Goal: Transaction & Acquisition: Purchase product/service

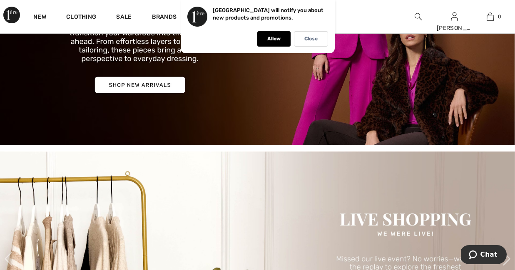
scroll to position [159, 0]
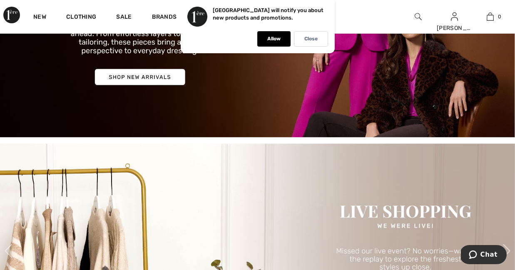
click at [161, 75] on img at bounding box center [257, 13] width 515 height 247
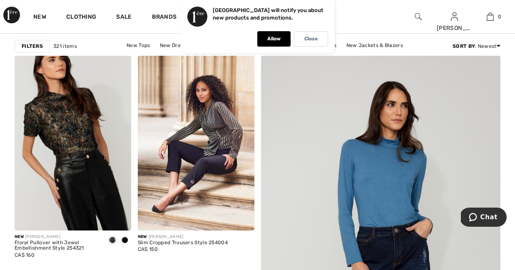
scroll to position [89, 0]
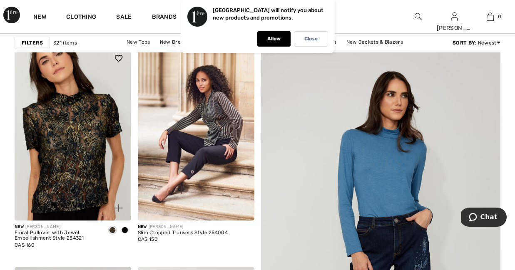
click at [94, 70] on img at bounding box center [73, 133] width 117 height 175
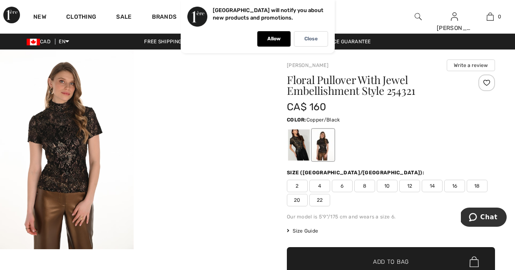
click at [433, 184] on span "14" at bounding box center [432, 186] width 21 height 12
click at [389, 258] on span "Add to Bag" at bounding box center [391, 262] width 36 height 9
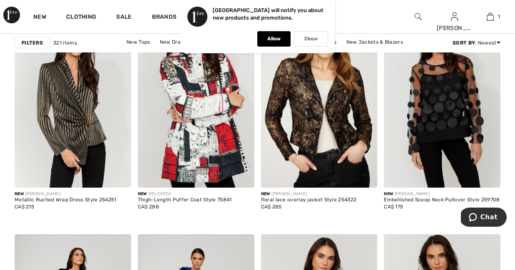
scroll to position [572, 0]
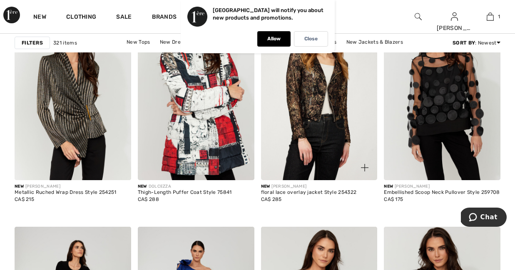
click at [336, 123] on img at bounding box center [319, 92] width 117 height 175
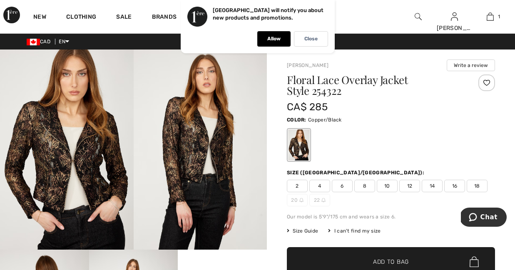
click at [336, 123] on div "Color: Copper/Black" at bounding box center [391, 120] width 208 height 10
click at [435, 183] on span "14" at bounding box center [432, 186] width 21 height 12
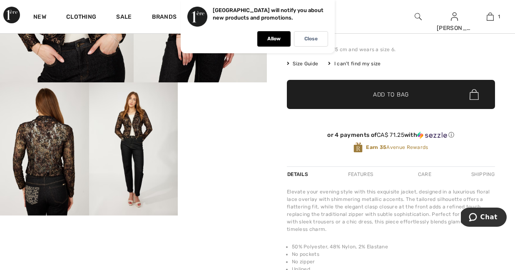
scroll to position [170, 0]
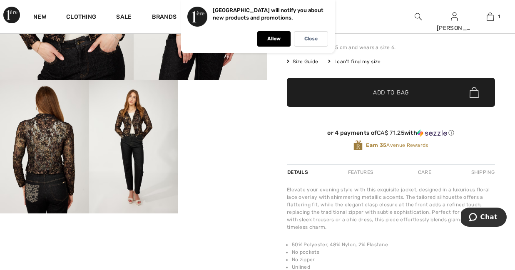
click at [413, 97] on span "✔ Added to Bag Add to Bag" at bounding box center [391, 92] width 208 height 29
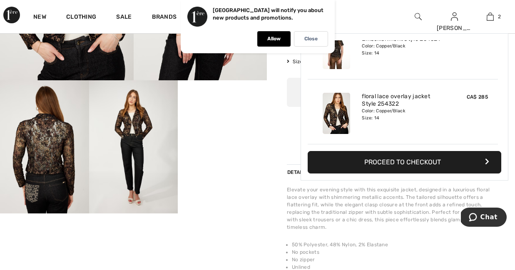
scroll to position [0, 0]
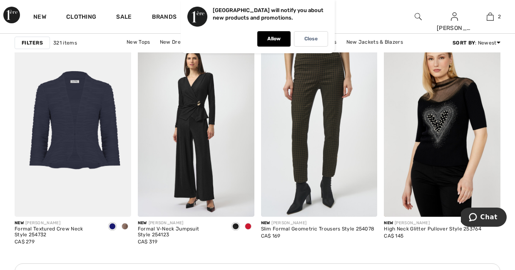
scroll to position [1506, 0]
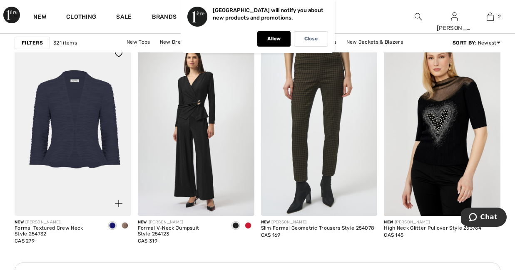
click at [73, 126] on img at bounding box center [73, 128] width 117 height 175
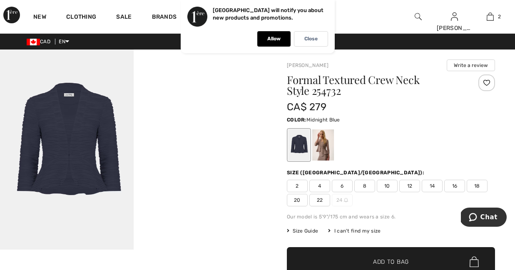
click at [295, 145] on div at bounding box center [299, 145] width 22 height 31
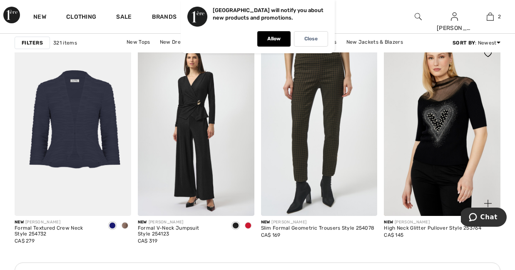
click at [484, 245] on div "New FRANK LYMAN High Neck Glitter Pullover Style 253764 CA$ 145" at bounding box center [442, 236] width 117 height 40
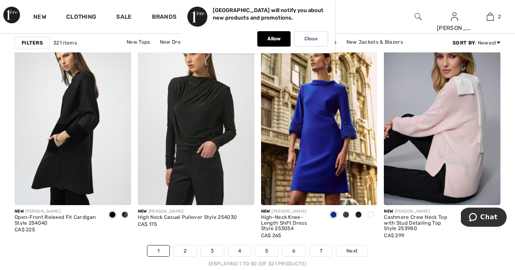
scroll to position [3233, 0]
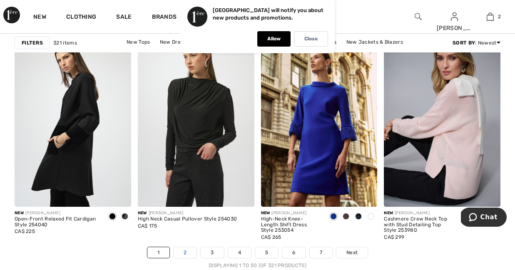
click at [186, 253] on link "2" at bounding box center [185, 252] width 23 height 11
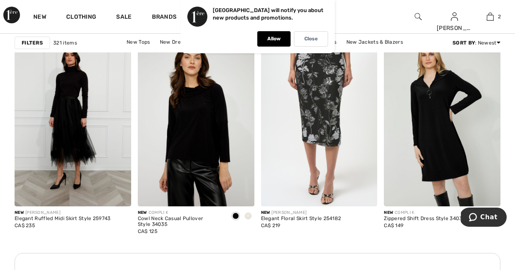
scroll to position [1517, 0]
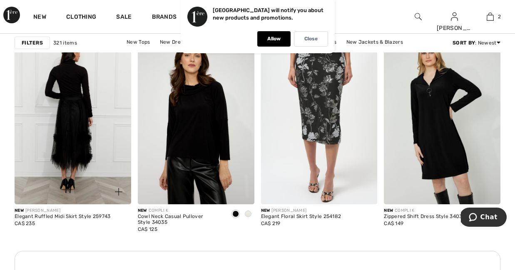
click at [79, 129] on img at bounding box center [73, 117] width 117 height 175
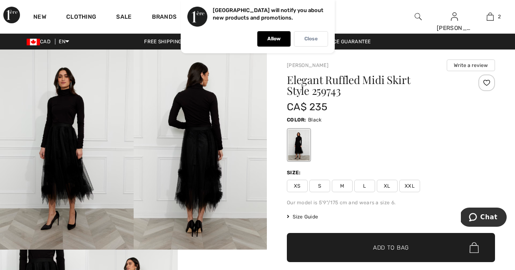
click at [315, 40] on p "Close" at bounding box center [310, 39] width 13 height 6
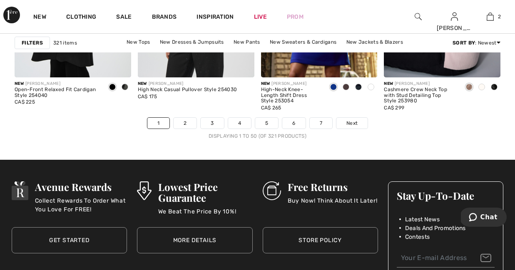
scroll to position [3367, 0]
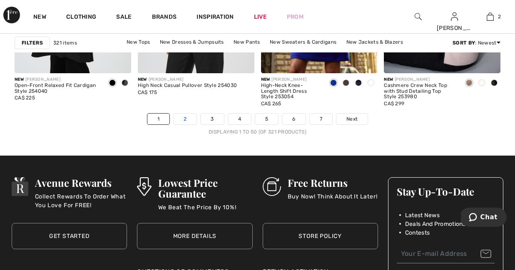
click at [189, 120] on link "2" at bounding box center [185, 119] width 23 height 11
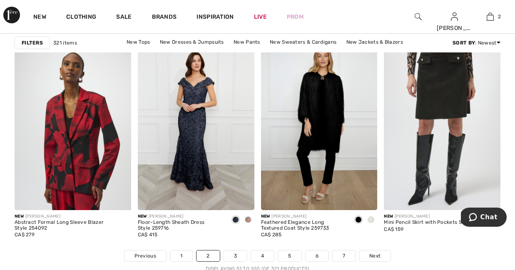
scroll to position [3231, 0]
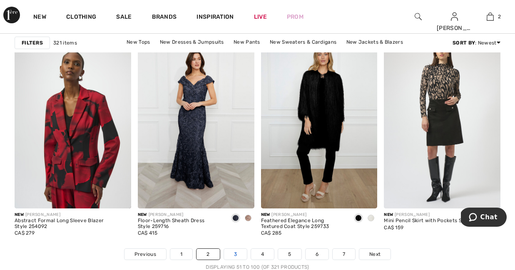
click at [236, 253] on link "3" at bounding box center [235, 254] width 23 height 11
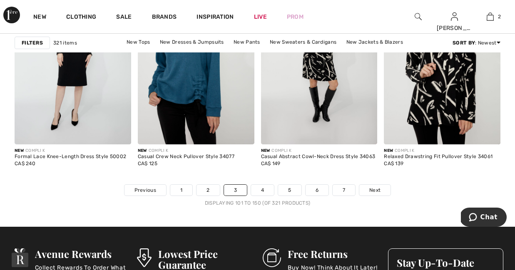
scroll to position [3296, 0]
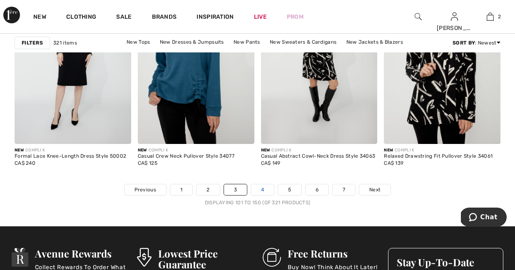
click at [268, 191] on link "4" at bounding box center [262, 190] width 23 height 11
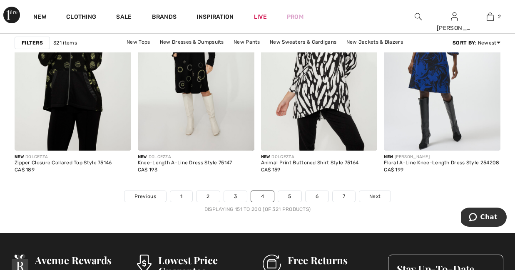
scroll to position [3291, 0]
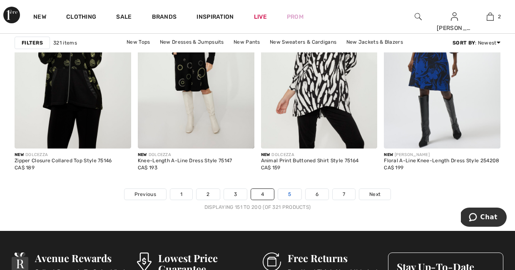
click at [297, 194] on link "5" at bounding box center [289, 194] width 23 height 11
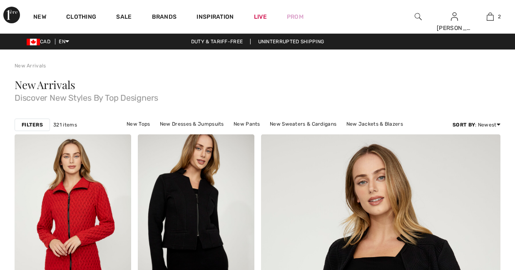
checkbox input "true"
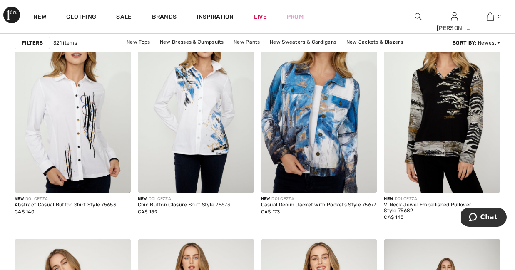
scroll to position [1093, 0]
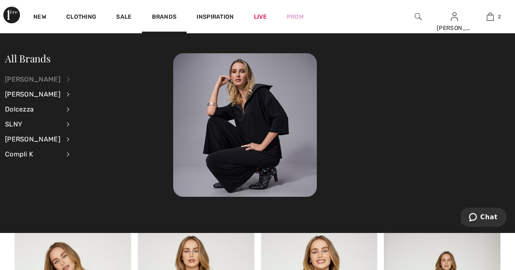
click at [22, 80] on div "[PERSON_NAME]" at bounding box center [32, 79] width 55 height 15
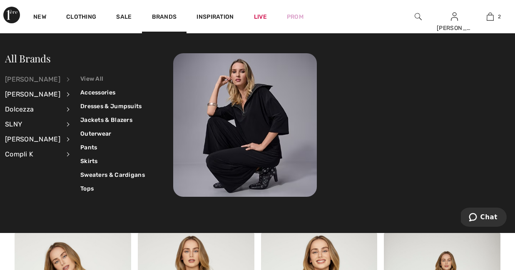
click at [85, 77] on link "View All" at bounding box center [112, 79] width 65 height 14
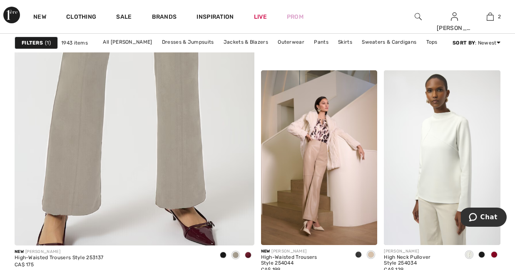
scroll to position [2136, 0]
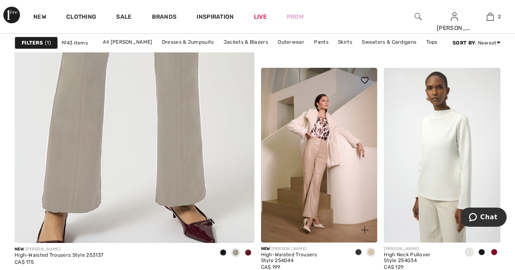
click at [360, 250] on span at bounding box center [358, 252] width 7 height 7
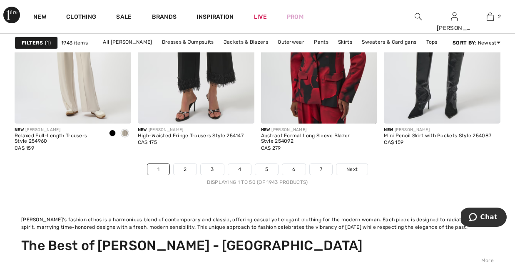
scroll to position [3453, 0]
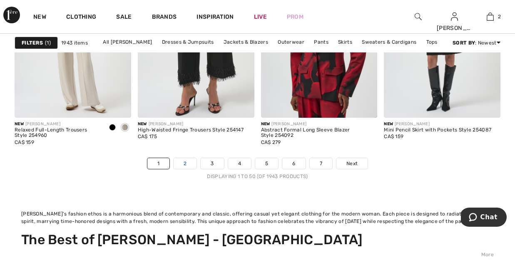
click at [190, 161] on link "2" at bounding box center [185, 163] width 23 height 11
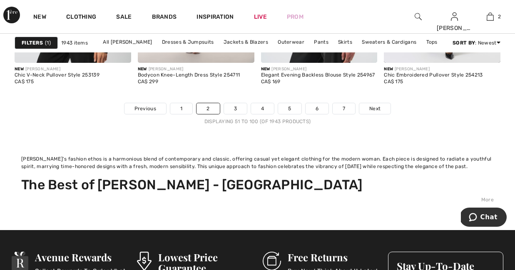
scroll to position [3510, 0]
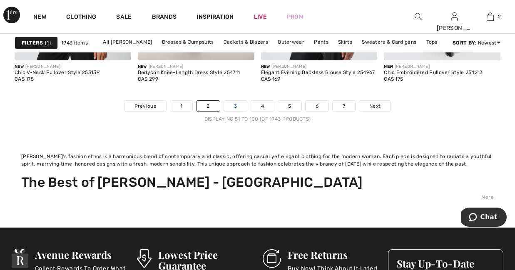
click at [237, 104] on link "3" at bounding box center [235, 106] width 23 height 11
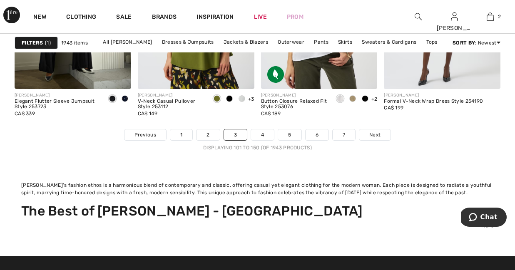
scroll to position [3487, 0]
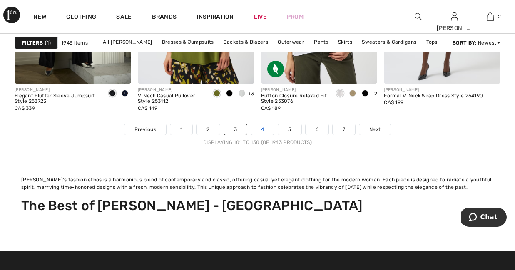
click at [265, 131] on link "4" at bounding box center [262, 129] width 23 height 11
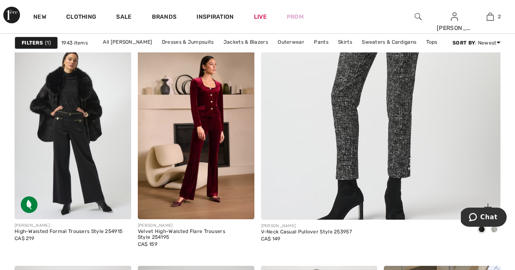
scroll to position [443, 0]
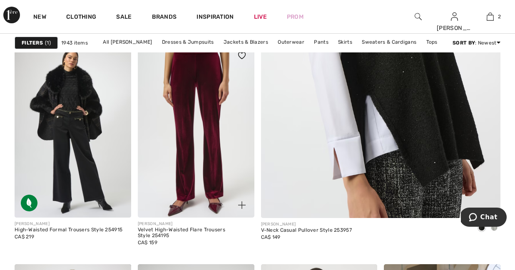
click at [220, 129] on img at bounding box center [196, 130] width 117 height 175
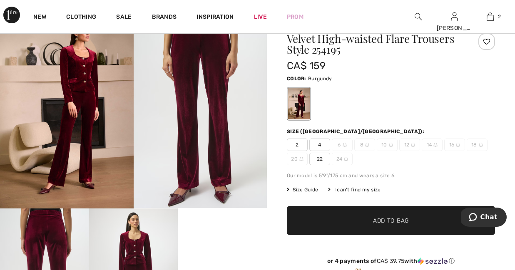
scroll to position [39, 0]
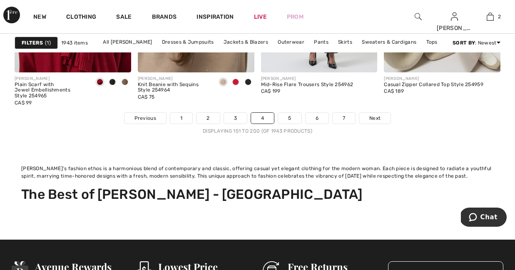
scroll to position [3497, 0]
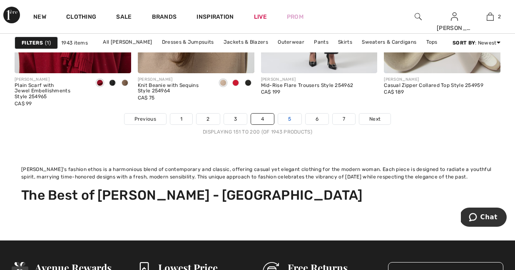
click at [291, 118] on link "5" at bounding box center [289, 119] width 23 height 11
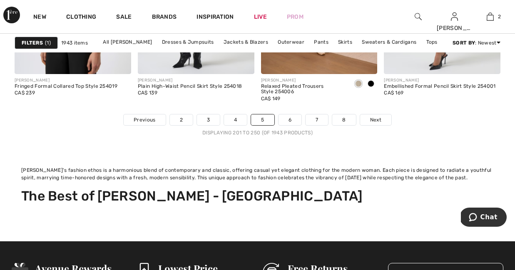
scroll to position [3497, 0]
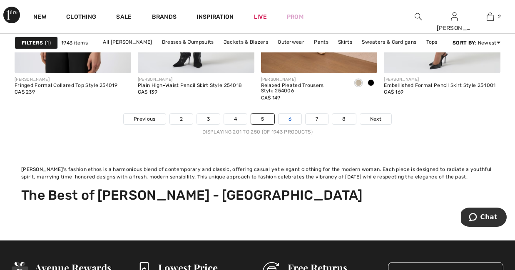
click at [288, 121] on link "6" at bounding box center [290, 119] width 23 height 11
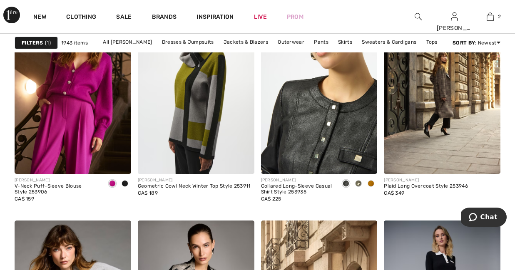
scroll to position [2954, 0]
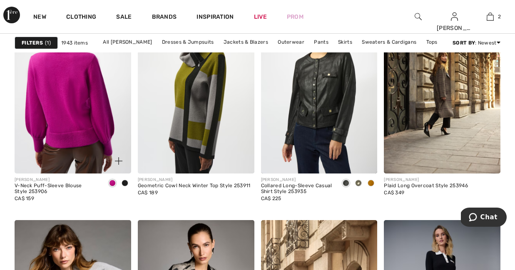
click at [65, 111] on img at bounding box center [73, 86] width 117 height 175
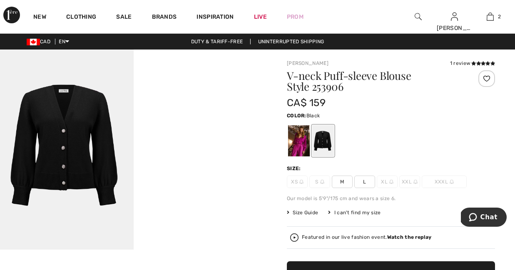
click at [363, 179] on span "L" at bounding box center [364, 182] width 21 height 12
click at [297, 132] on div at bounding box center [299, 140] width 22 height 31
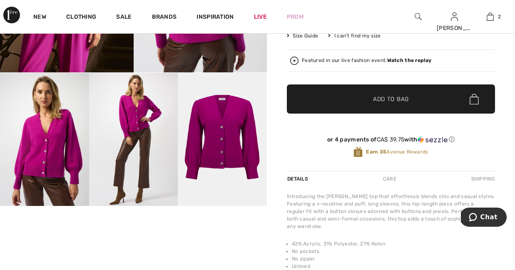
scroll to position [177, 0]
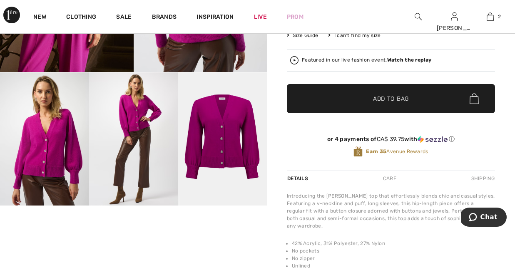
click at [430, 101] on span "✔ Added to Bag Add to Bag" at bounding box center [391, 98] width 208 height 29
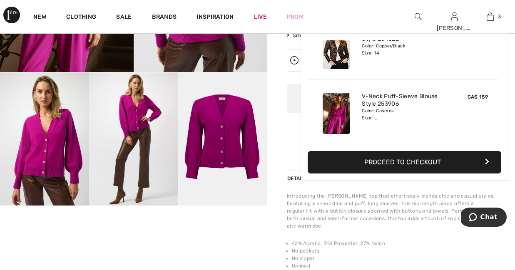
scroll to position [0, 0]
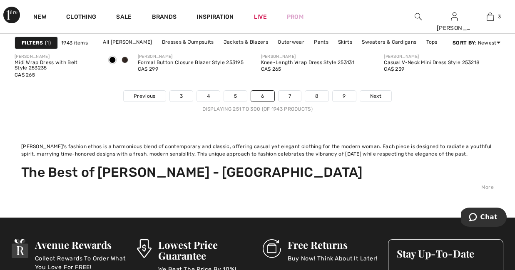
scroll to position [3523, 0]
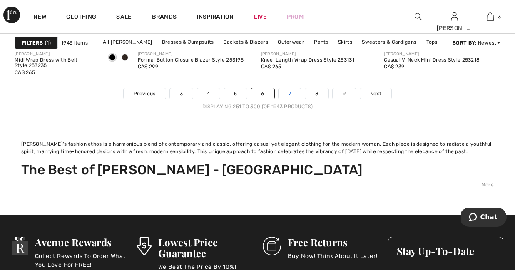
click at [291, 94] on link "7" at bounding box center [290, 93] width 22 height 11
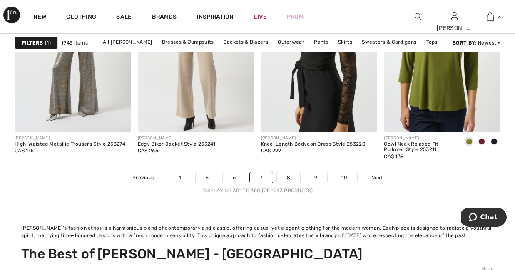
scroll to position [3440, 0]
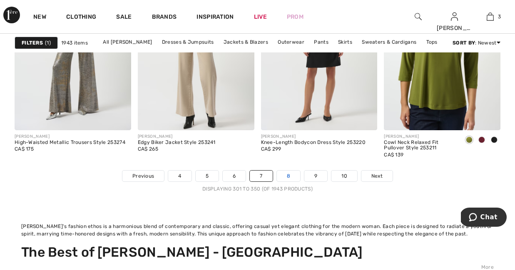
click at [287, 176] on link "8" at bounding box center [288, 176] width 23 height 11
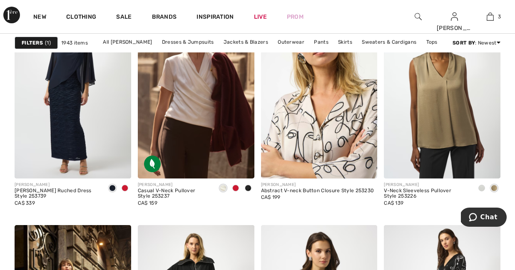
scroll to position [1232, 0]
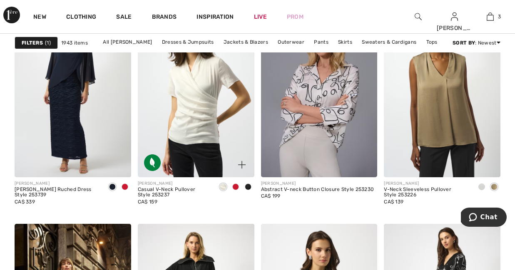
click at [194, 113] on img at bounding box center [196, 89] width 117 height 175
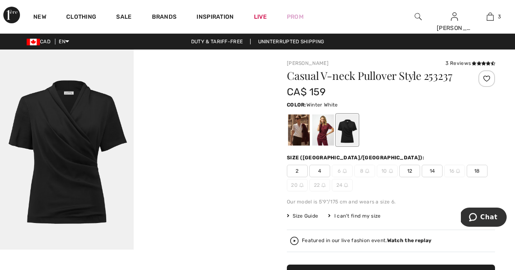
click at [302, 126] on div at bounding box center [299, 130] width 22 height 31
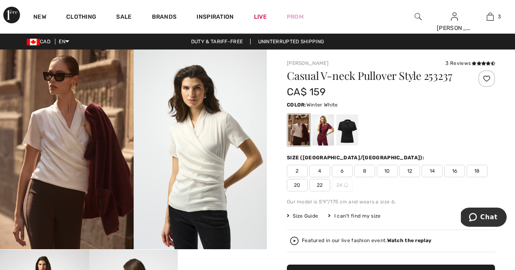
click at [433, 172] on span "14" at bounding box center [432, 171] width 21 height 12
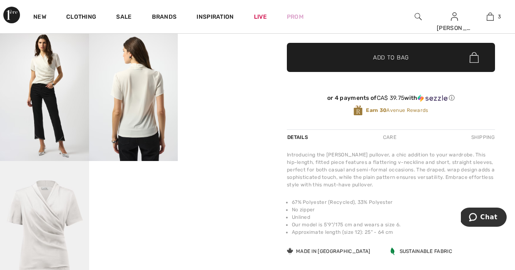
scroll to position [227, 0]
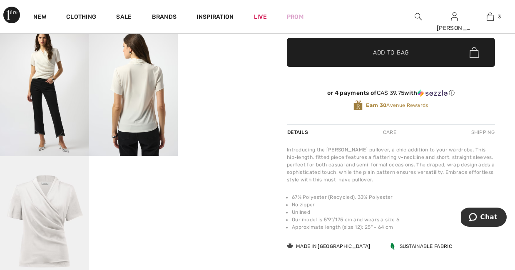
click at [373, 54] on span "Add to Bag" at bounding box center [391, 52] width 36 height 9
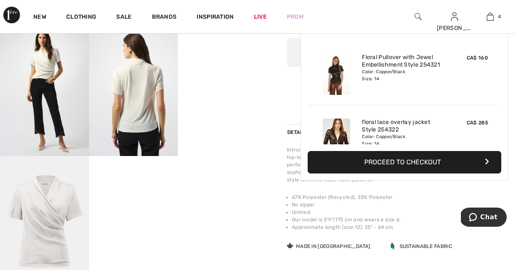
scroll to position [156, 0]
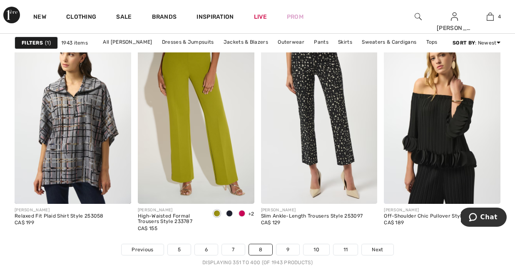
scroll to position [3367, 0]
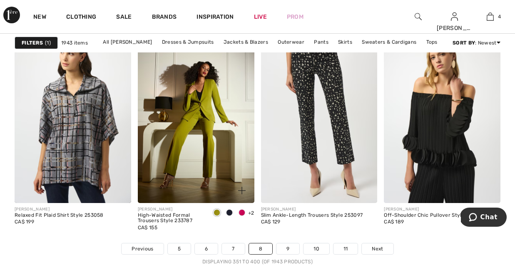
click at [242, 212] on span at bounding box center [242, 213] width 7 height 7
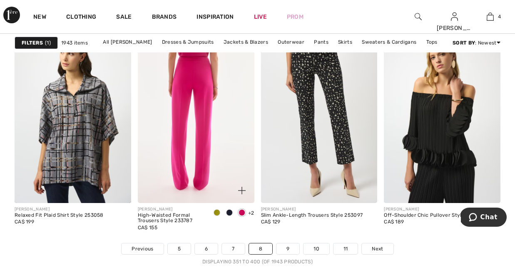
click at [198, 131] on img at bounding box center [196, 115] width 117 height 175
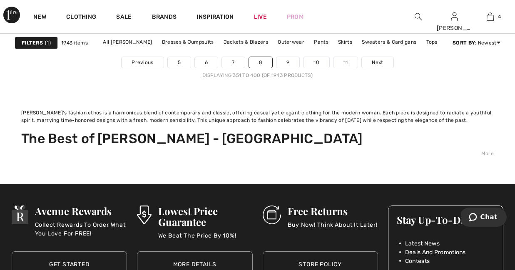
scroll to position [3556, 0]
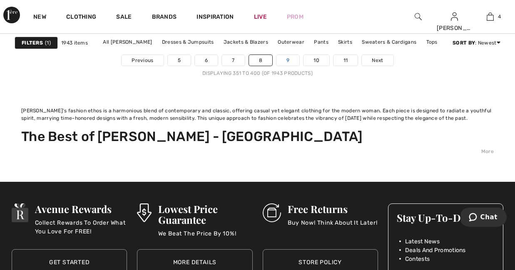
click at [289, 62] on link "9" at bounding box center [288, 60] width 23 height 11
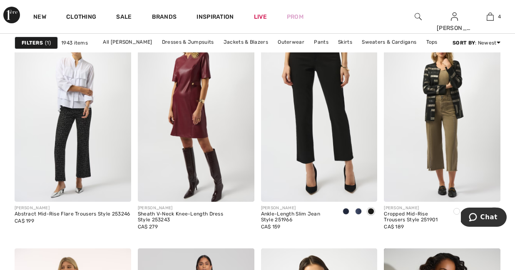
scroll to position [1432, 0]
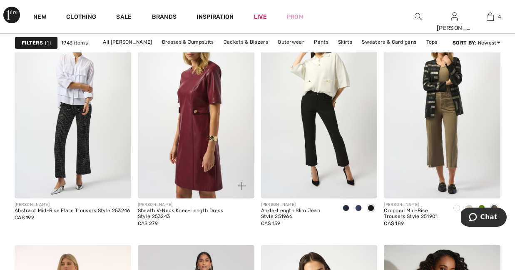
click at [208, 117] on img at bounding box center [196, 111] width 117 height 175
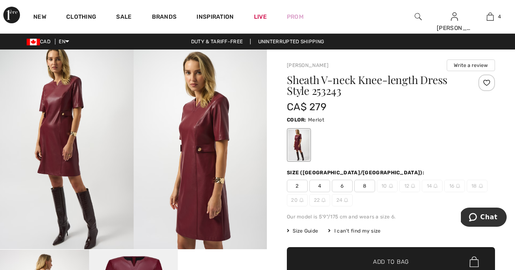
checkbox input "true"
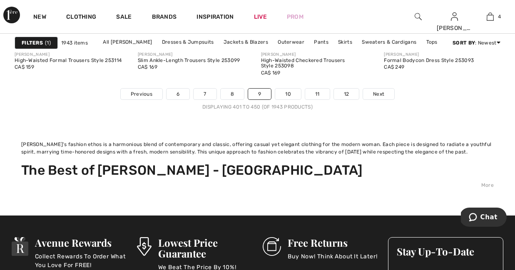
scroll to position [3521, 0]
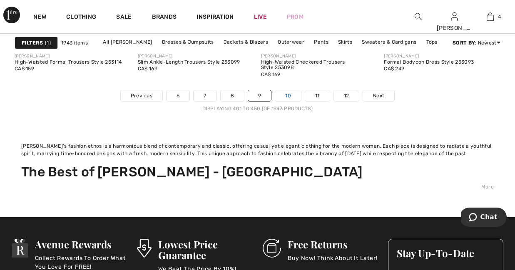
click at [289, 95] on link "10" at bounding box center [288, 95] width 26 height 11
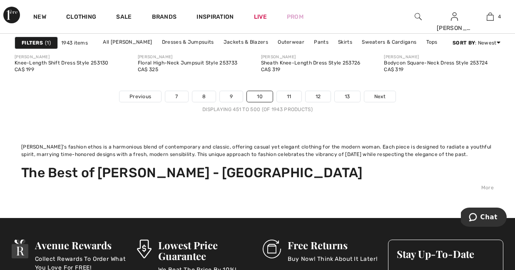
scroll to position [3521, 0]
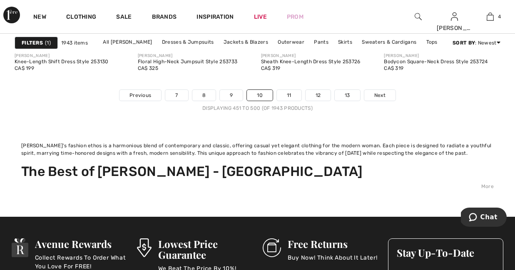
click at [289, 95] on link "11" at bounding box center [289, 95] width 25 height 11
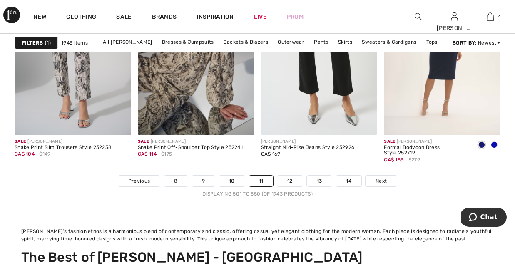
scroll to position [3436, 0]
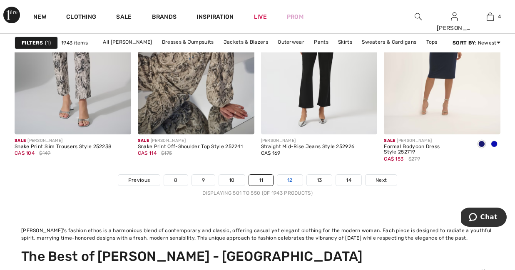
click at [293, 180] on link "12" at bounding box center [289, 180] width 25 height 11
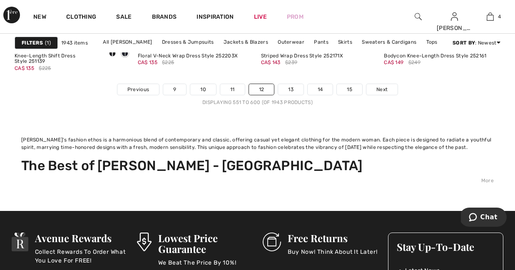
scroll to position [3540, 0]
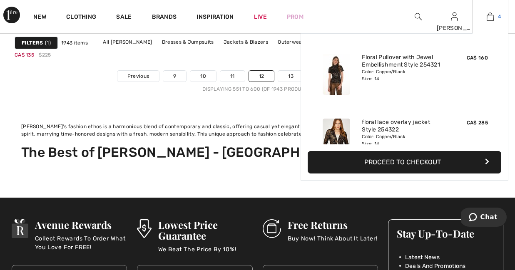
click at [491, 14] on img at bounding box center [490, 17] width 7 height 10
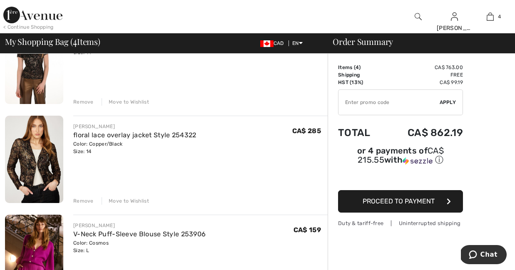
scroll to position [108, 0]
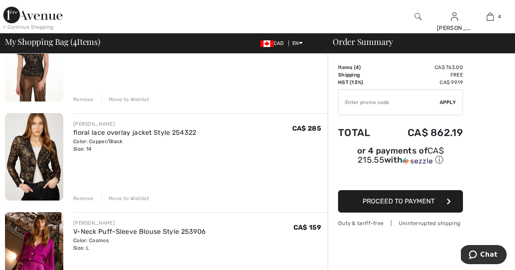
click at [80, 198] on div "Remove" at bounding box center [83, 198] width 20 height 7
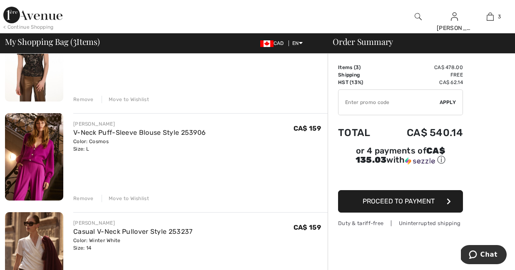
click at [82, 98] on div "Remove" at bounding box center [83, 99] width 20 height 7
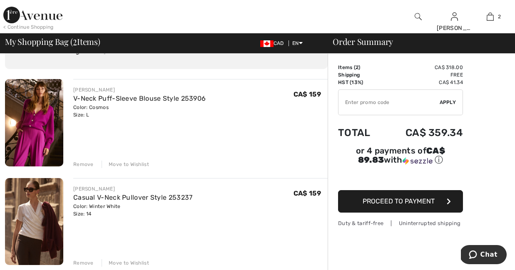
scroll to position [43, 0]
click at [430, 198] on span "Proceed to Payment" at bounding box center [399, 201] width 72 height 8
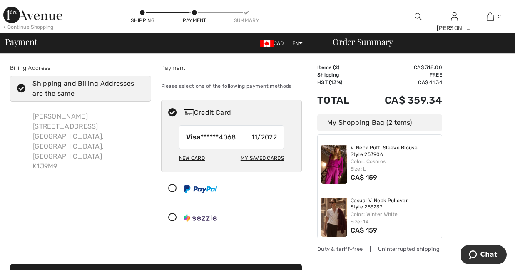
click at [247, 157] on div "My Saved Cards" at bounding box center [262, 158] width 43 height 14
radio input "true"
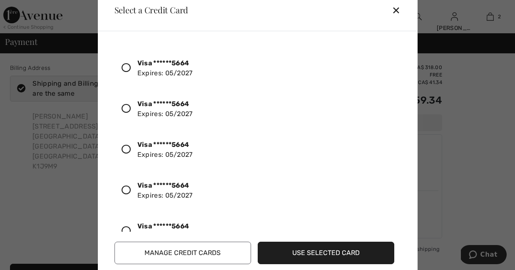
click at [128, 149] on icon at bounding box center [126, 149] width 9 height 9
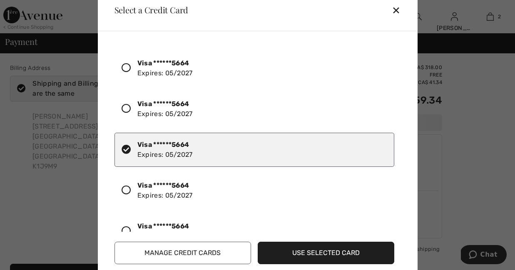
click at [312, 248] on button "Use Selected Card" at bounding box center [326, 253] width 137 height 22
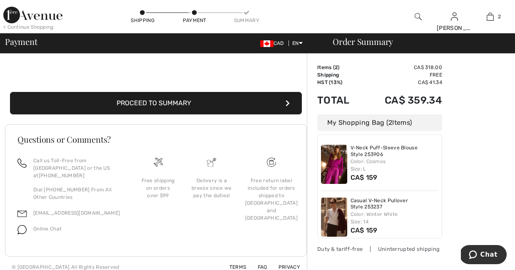
scroll to position [7, 0]
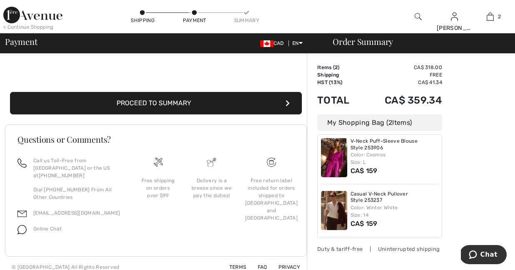
click at [261, 98] on button "Proceed to Summary" at bounding box center [156, 103] width 292 height 22
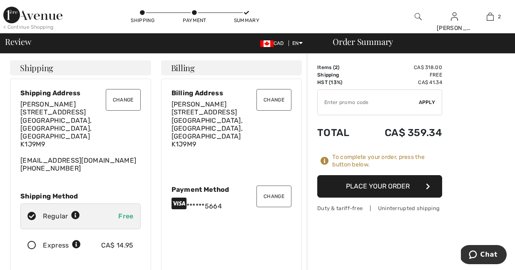
click at [346, 189] on button "Place Your Order" at bounding box center [379, 186] width 125 height 22
